Goal: Browse casually

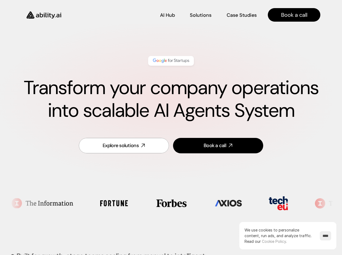
click at [171, 128] on div "Transform your company operations into scalable AI Agents System Explore soluti…" at bounding box center [171, 105] width 320 height 131
click at [171, 61] on img at bounding box center [171, 60] width 38 height 7
click at [266, 203] on img at bounding box center [296, 203] width 61 height 10
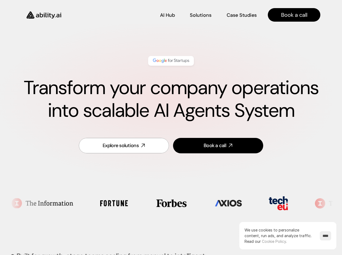
click at [136, 203] on section at bounding box center [171, 203] width 324 height 33
click at [193, 203] on section at bounding box center [171, 203] width 324 height 33
